Goal: Navigation & Orientation: Find specific page/section

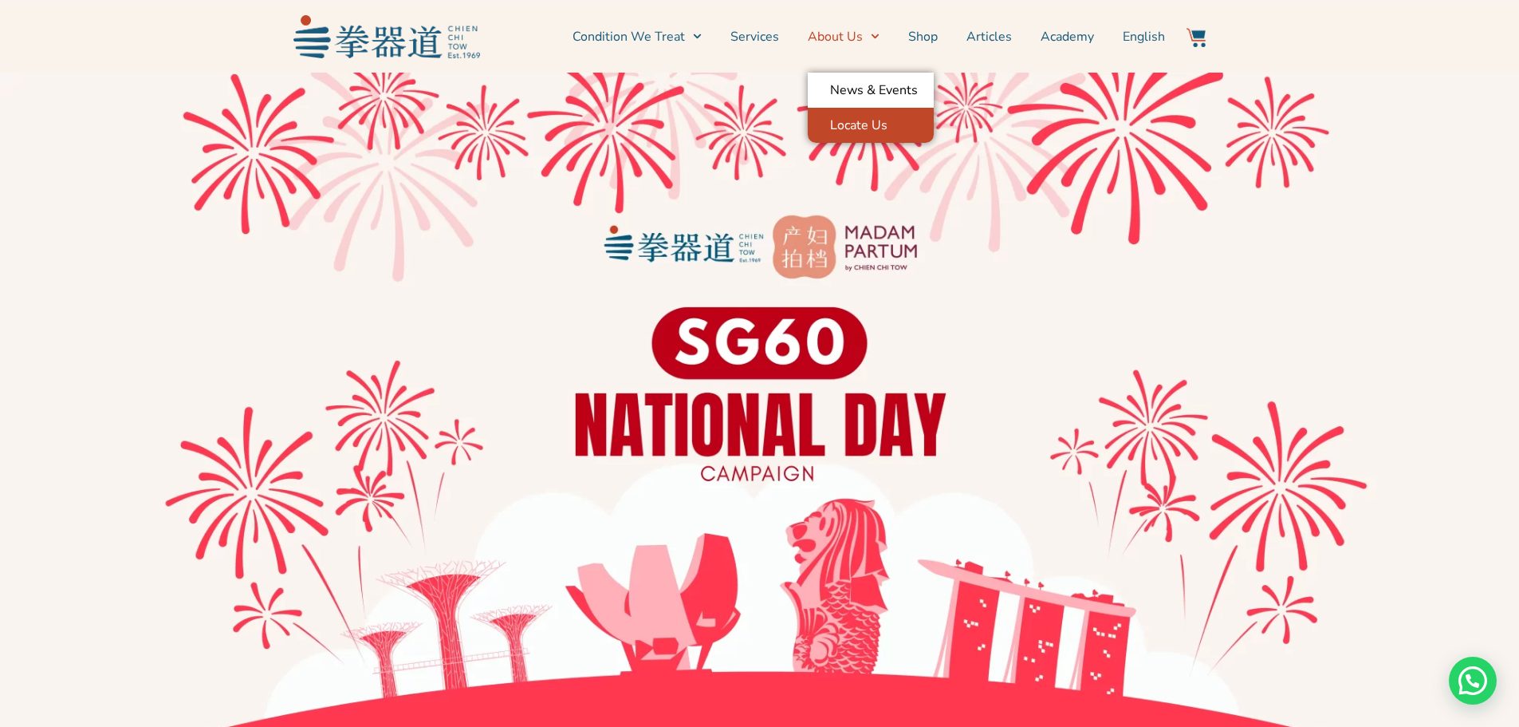
click at [841, 120] on link "Locate Us" at bounding box center [871, 125] width 126 height 35
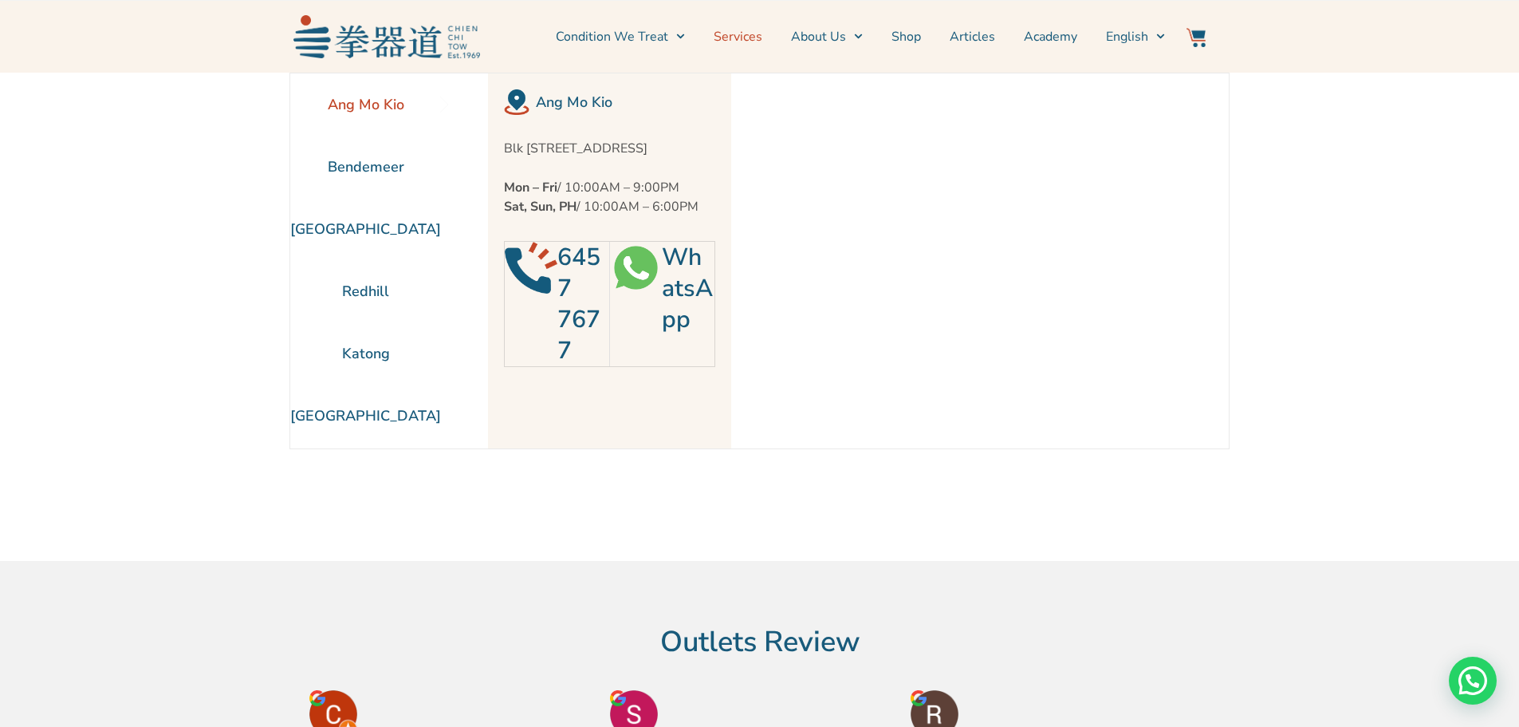
click at [750, 38] on link "Services" at bounding box center [738, 37] width 49 height 40
click at [754, 35] on link "Services" at bounding box center [738, 37] width 49 height 40
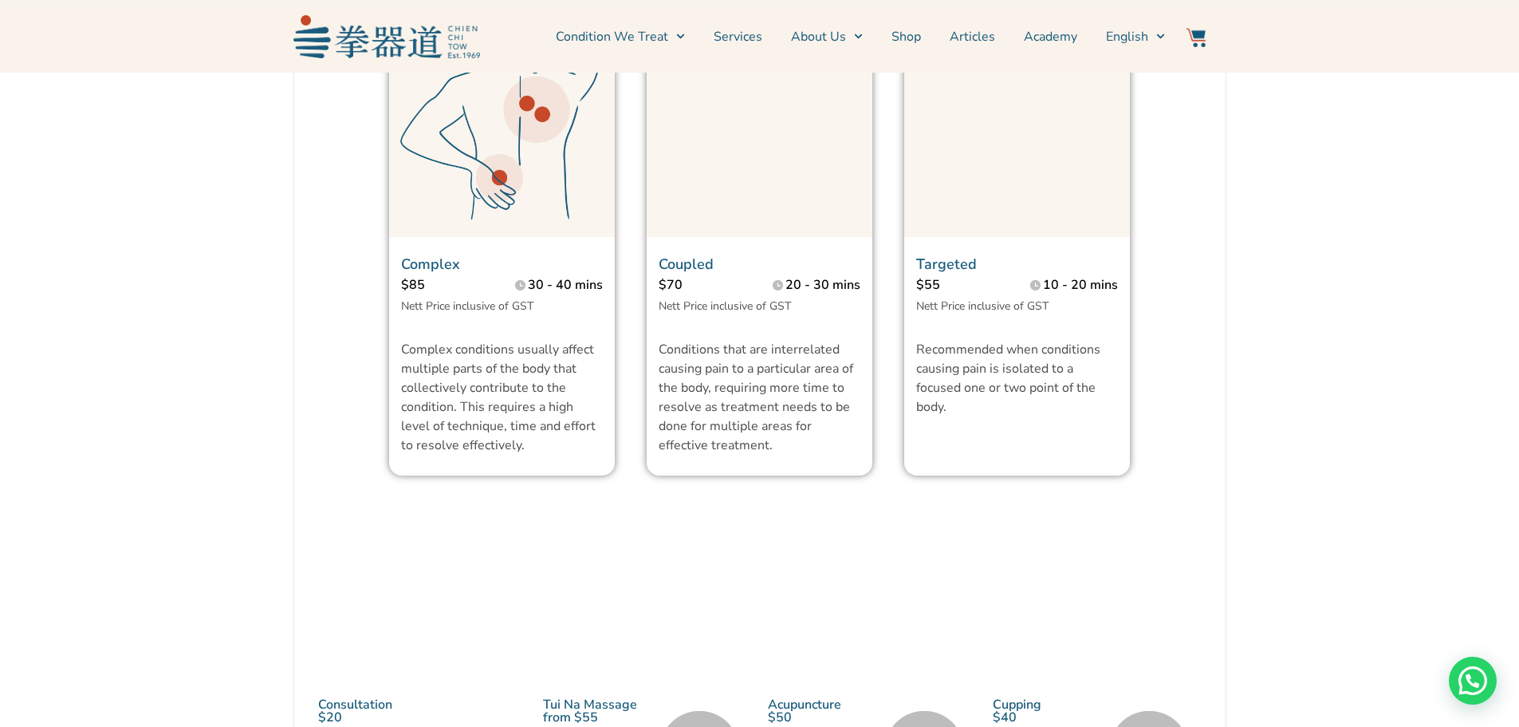
scroll to position [1276, 0]
